Goal: Information Seeking & Learning: Learn about a topic

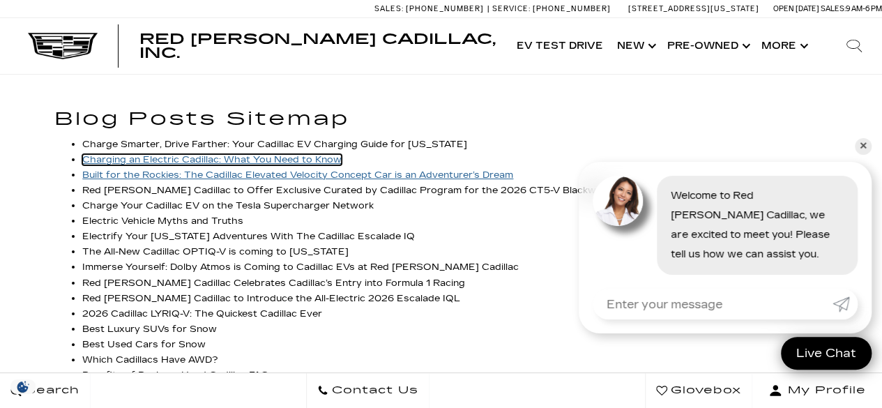
drag, startPoint x: 188, startPoint y: 160, endPoint x: 194, endPoint y: 177, distance: 17.6
click at [188, 160] on link "Charging an Electric Cadillac: What You Need to Know" at bounding box center [211, 159] width 259 height 11
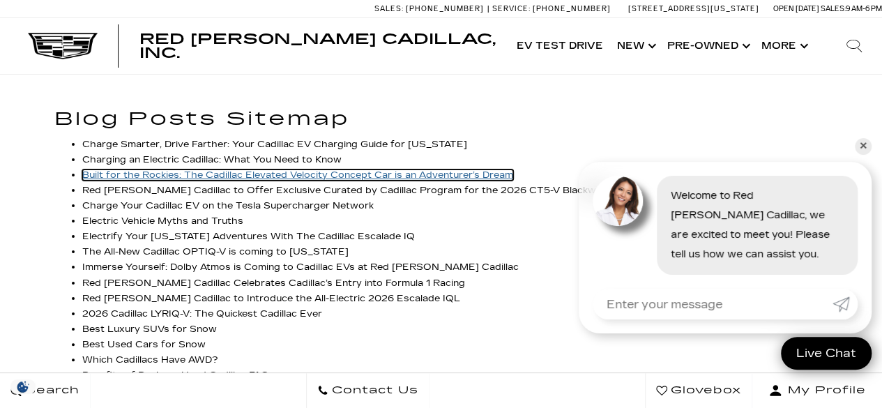
click at [201, 176] on link "Built for the Rockies: The Cadillac Elevated Velocity Concept Car is an Adventu…" at bounding box center [297, 174] width 431 height 11
